Goal: Navigation & Orientation: Find specific page/section

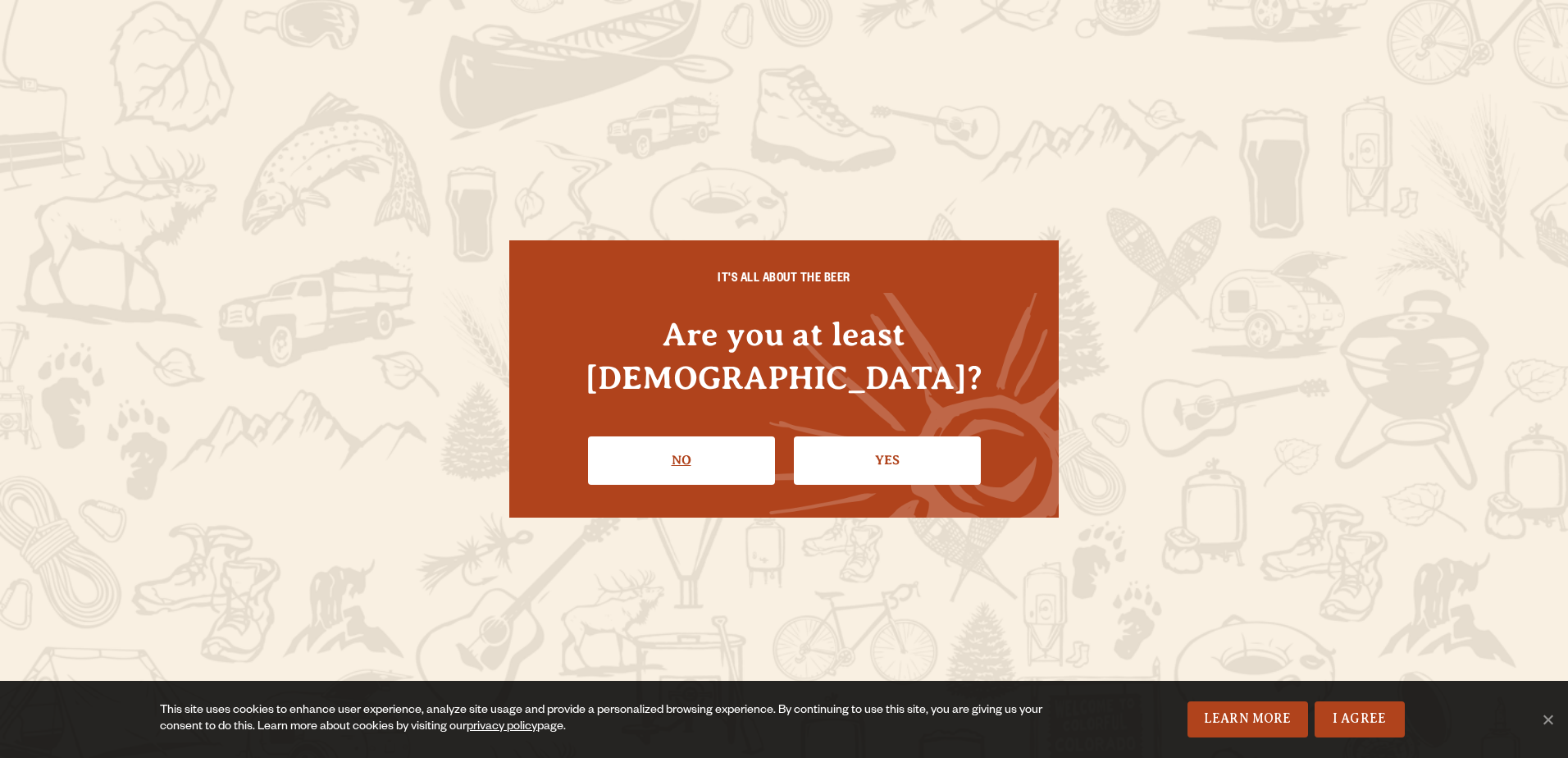
click at [711, 437] on link "No" at bounding box center [681, 460] width 187 height 48
click at [862, 445] on link "Yes" at bounding box center [888, 460] width 187 height 48
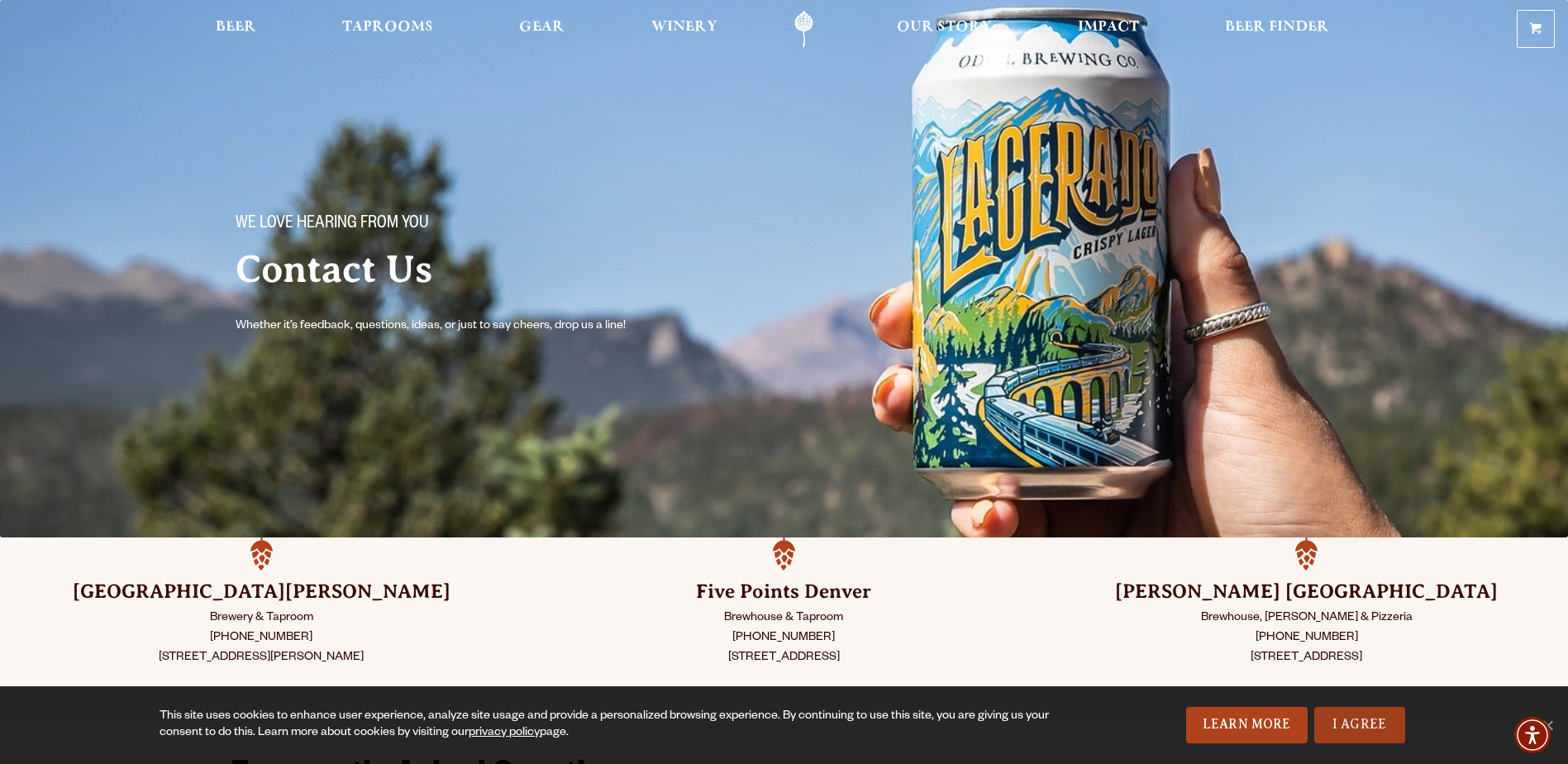
click at [1382, 738] on link "I Agree" at bounding box center [1359, 725] width 91 height 36
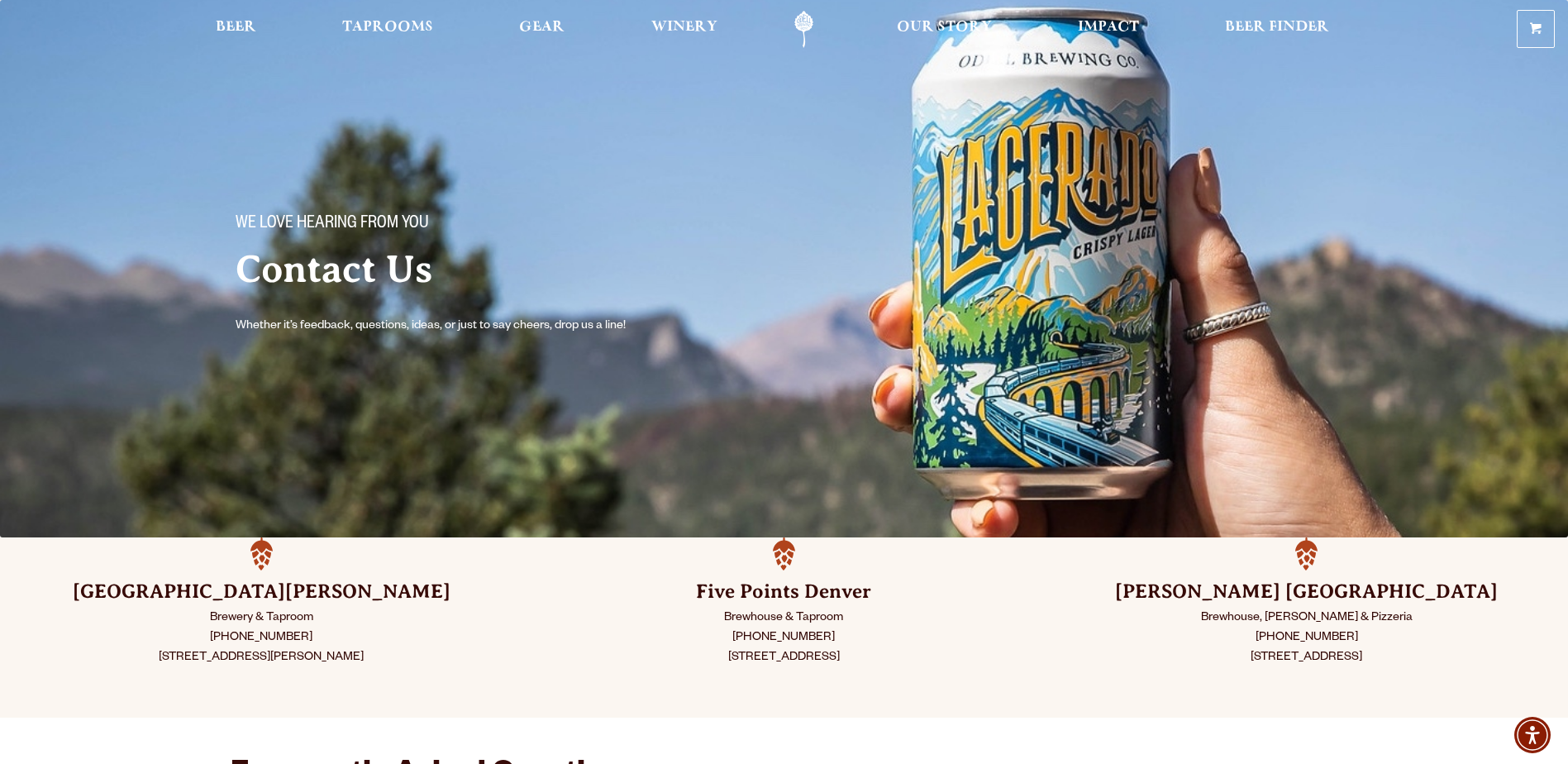
click at [394, 5] on div at bounding box center [784, 29] width 1568 height 58
click at [404, 33] on span "Taprooms" at bounding box center [387, 27] width 91 height 14
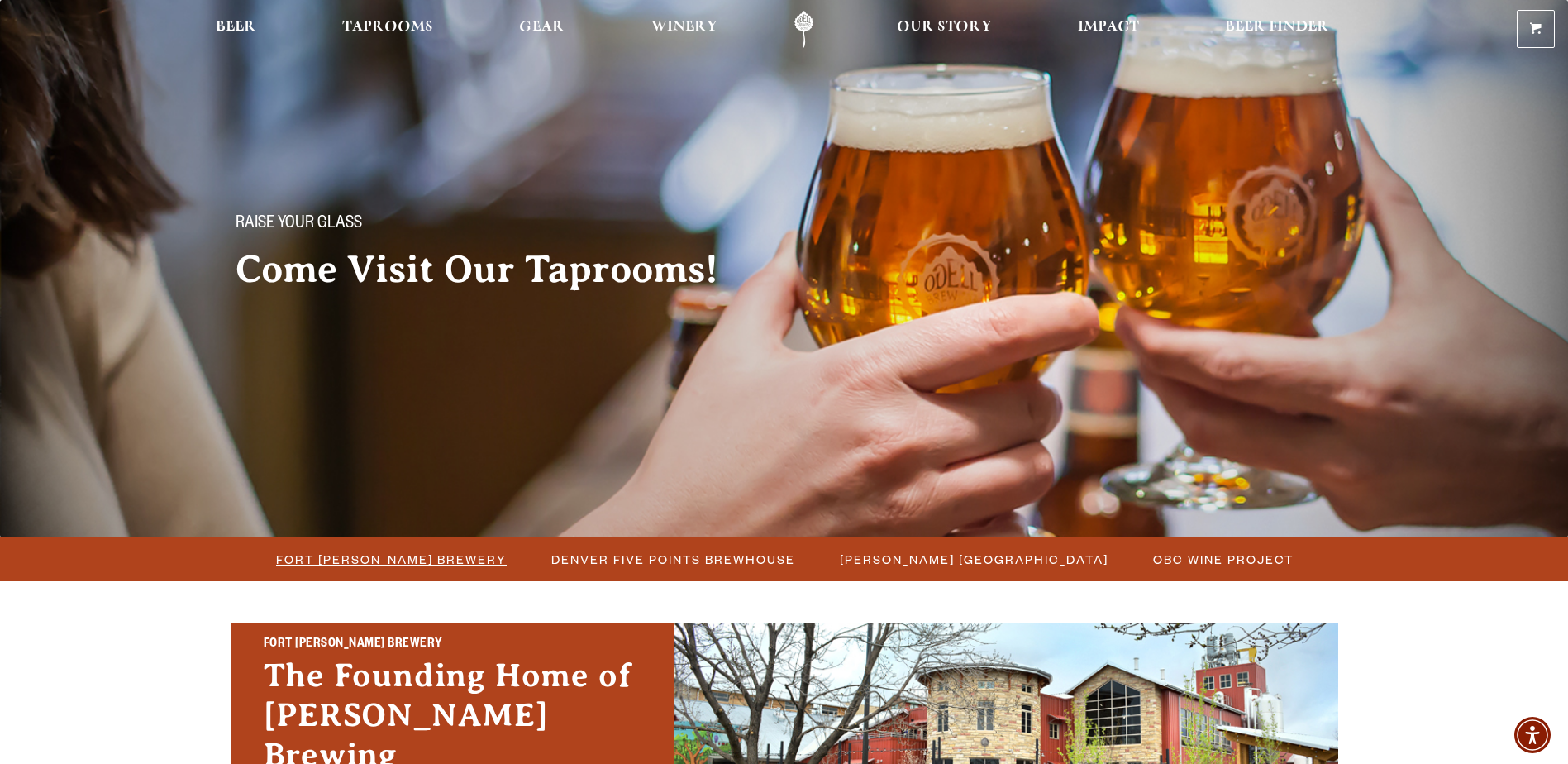
click at [452, 553] on span "Fort [PERSON_NAME] Brewery" at bounding box center [391, 559] width 230 height 24
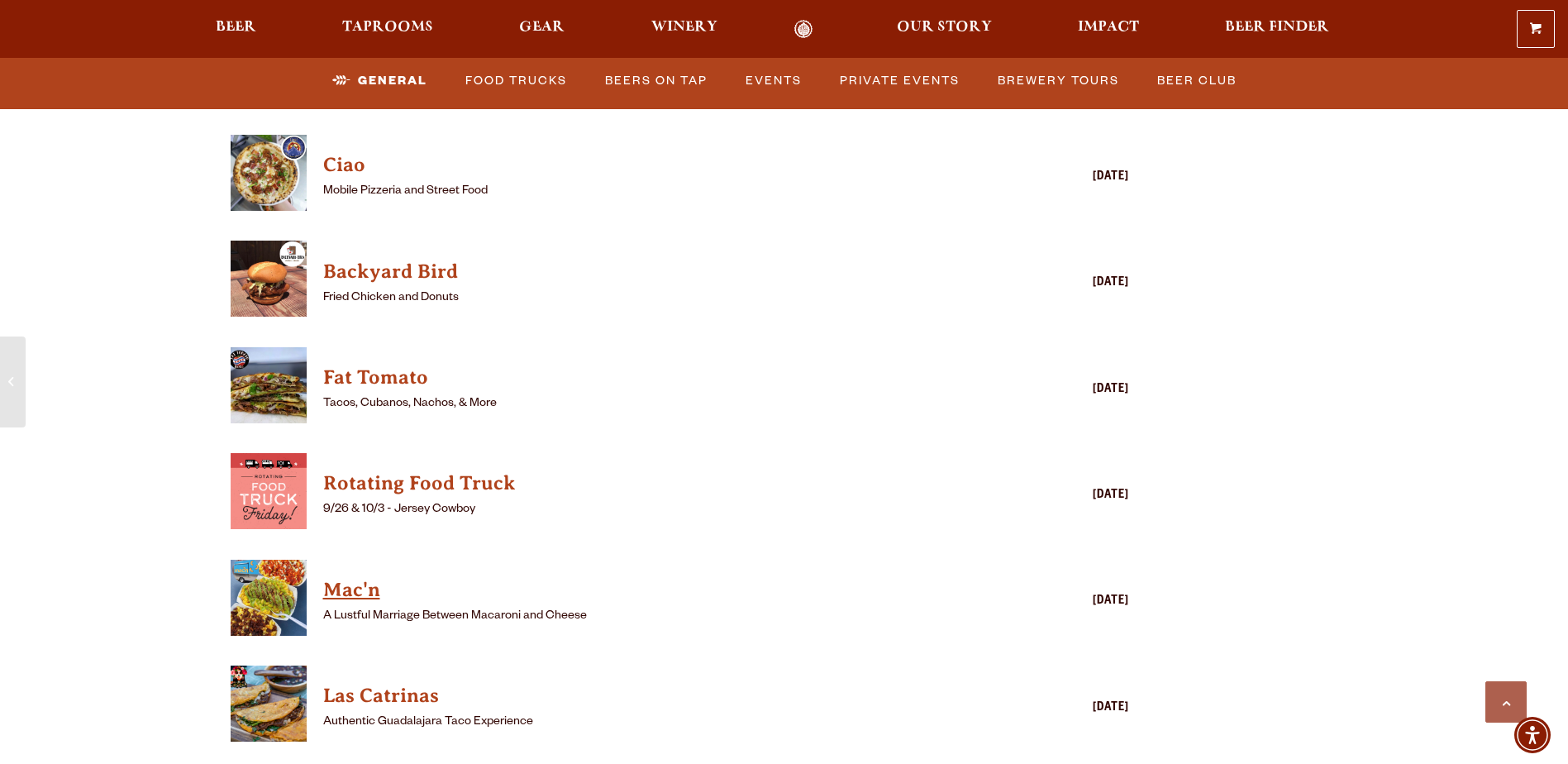
scroll to position [4381, 0]
